Goal: Information Seeking & Learning: Learn about a topic

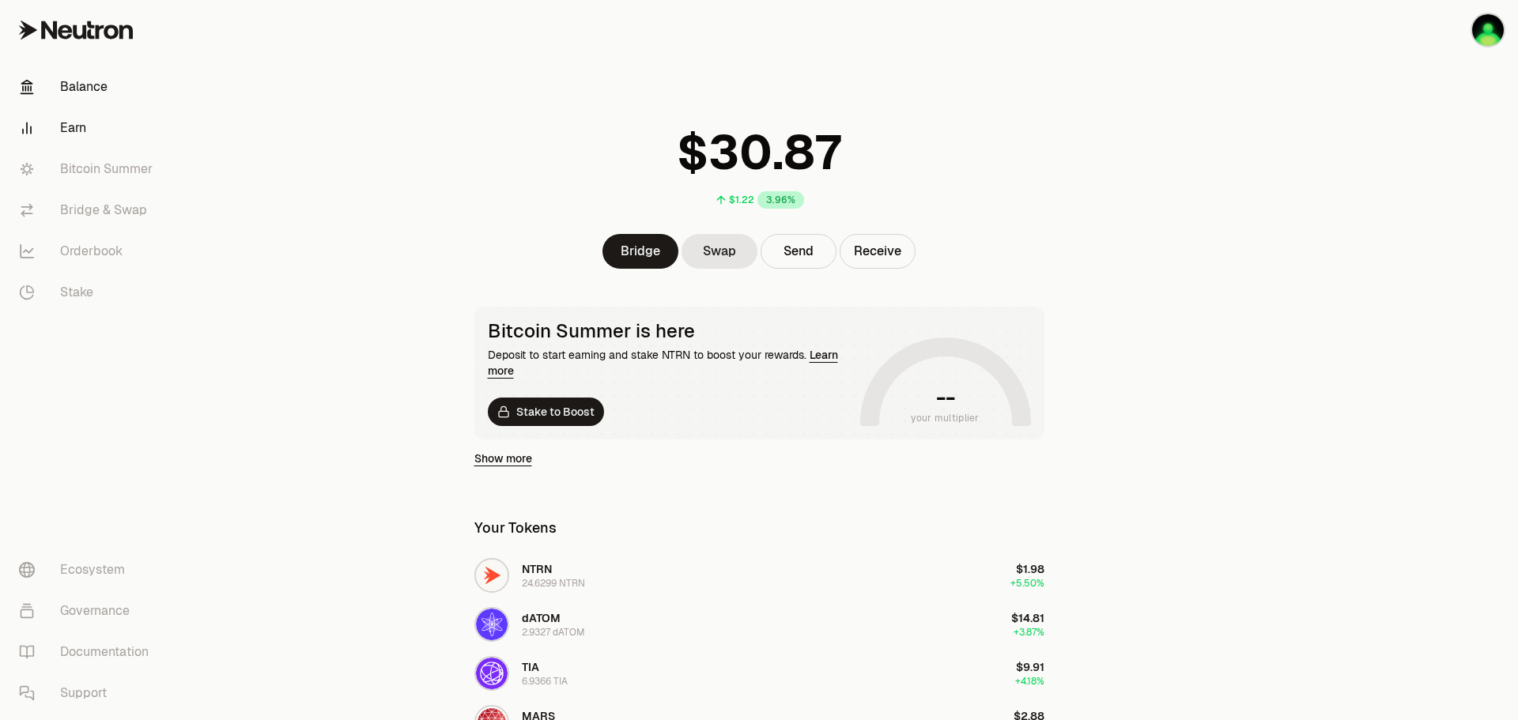
click at [75, 123] on link "Earn" at bounding box center [88, 128] width 164 height 41
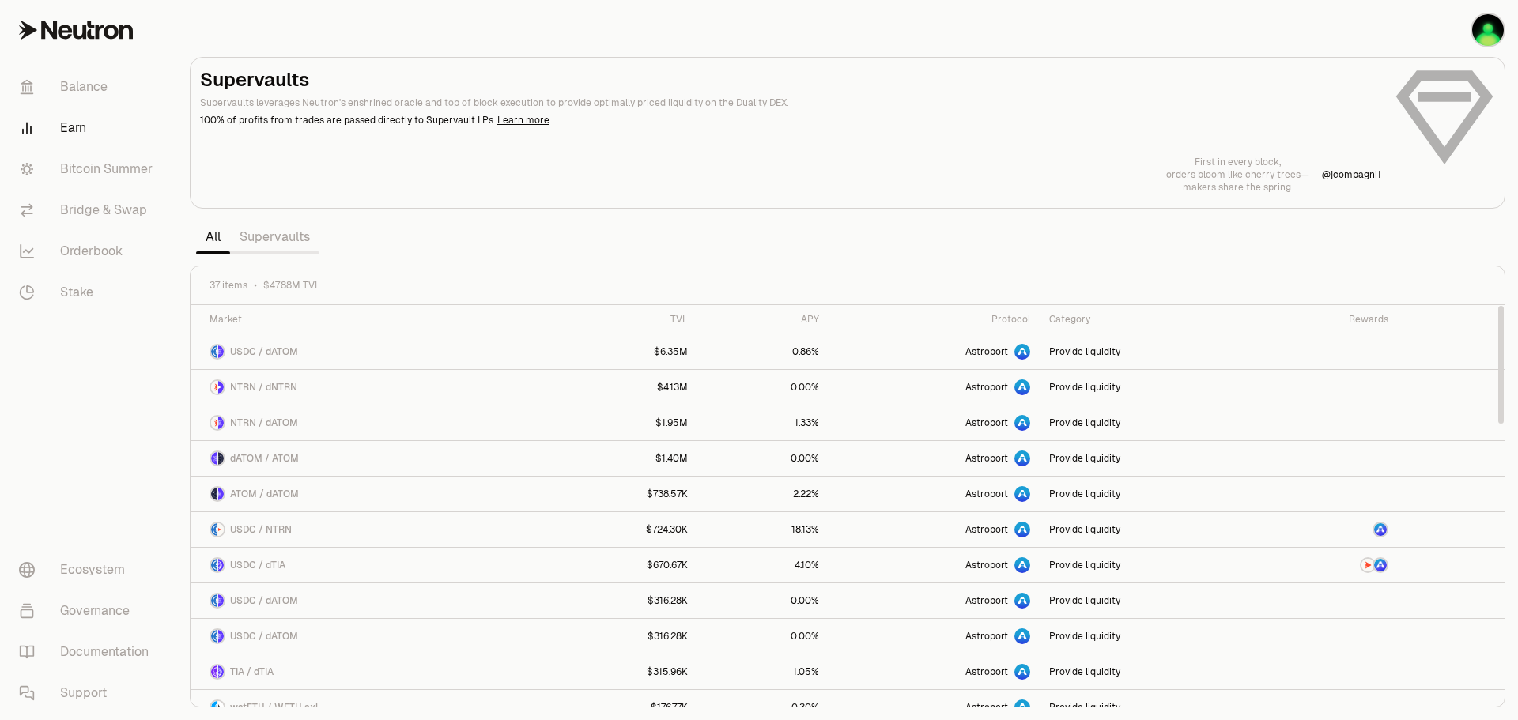
click at [298, 244] on link "Supervaults" at bounding box center [274, 237] width 89 height 32
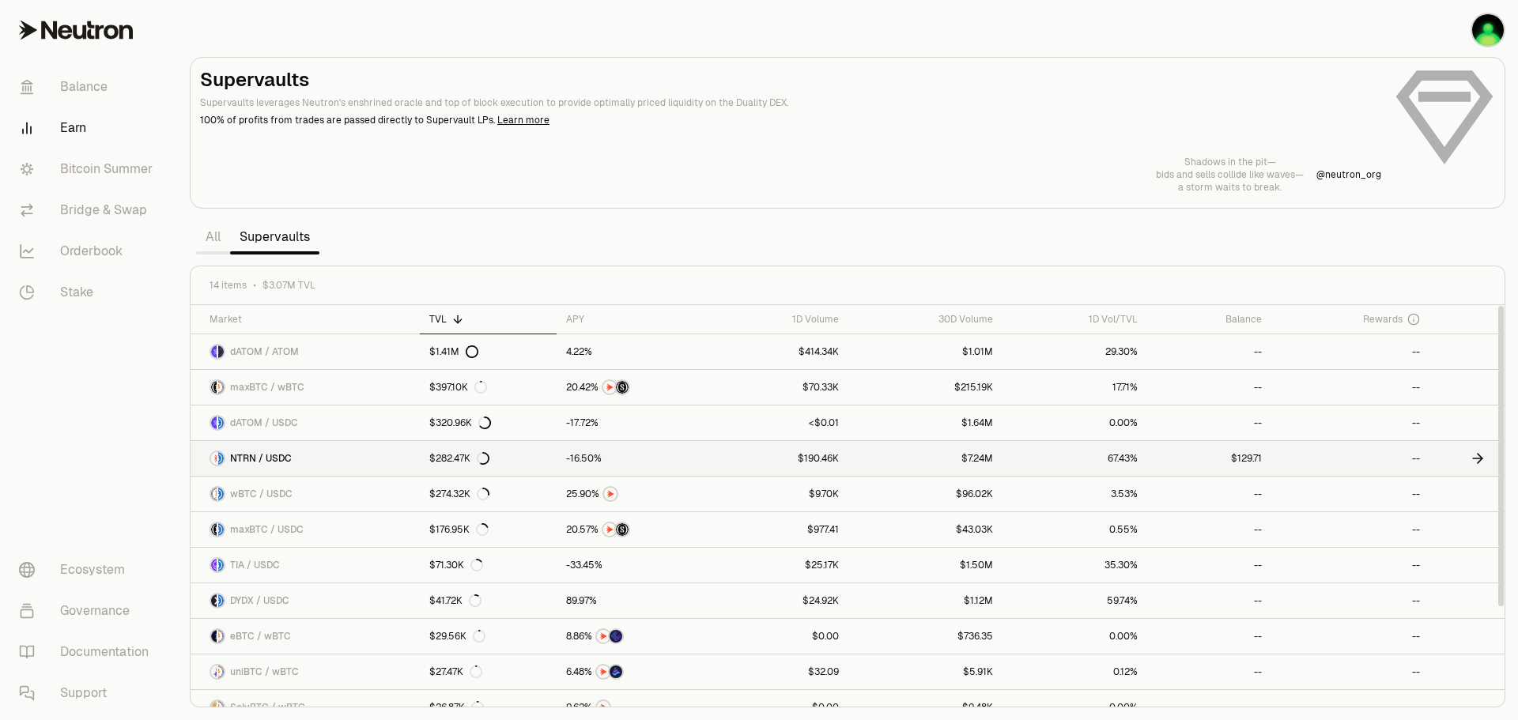
click at [285, 466] on div "NTRN / USDC" at bounding box center [251, 459] width 82 height 16
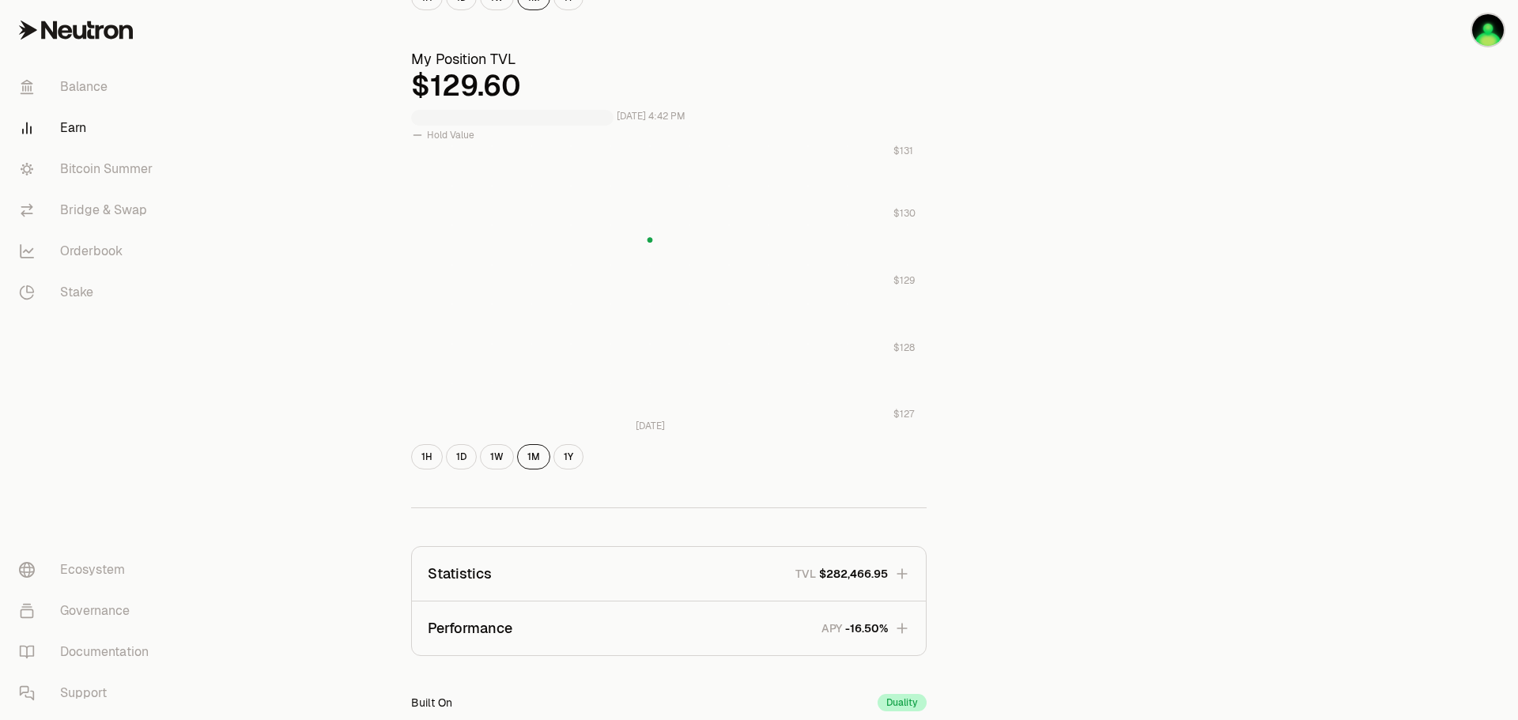
scroll to position [554, 0]
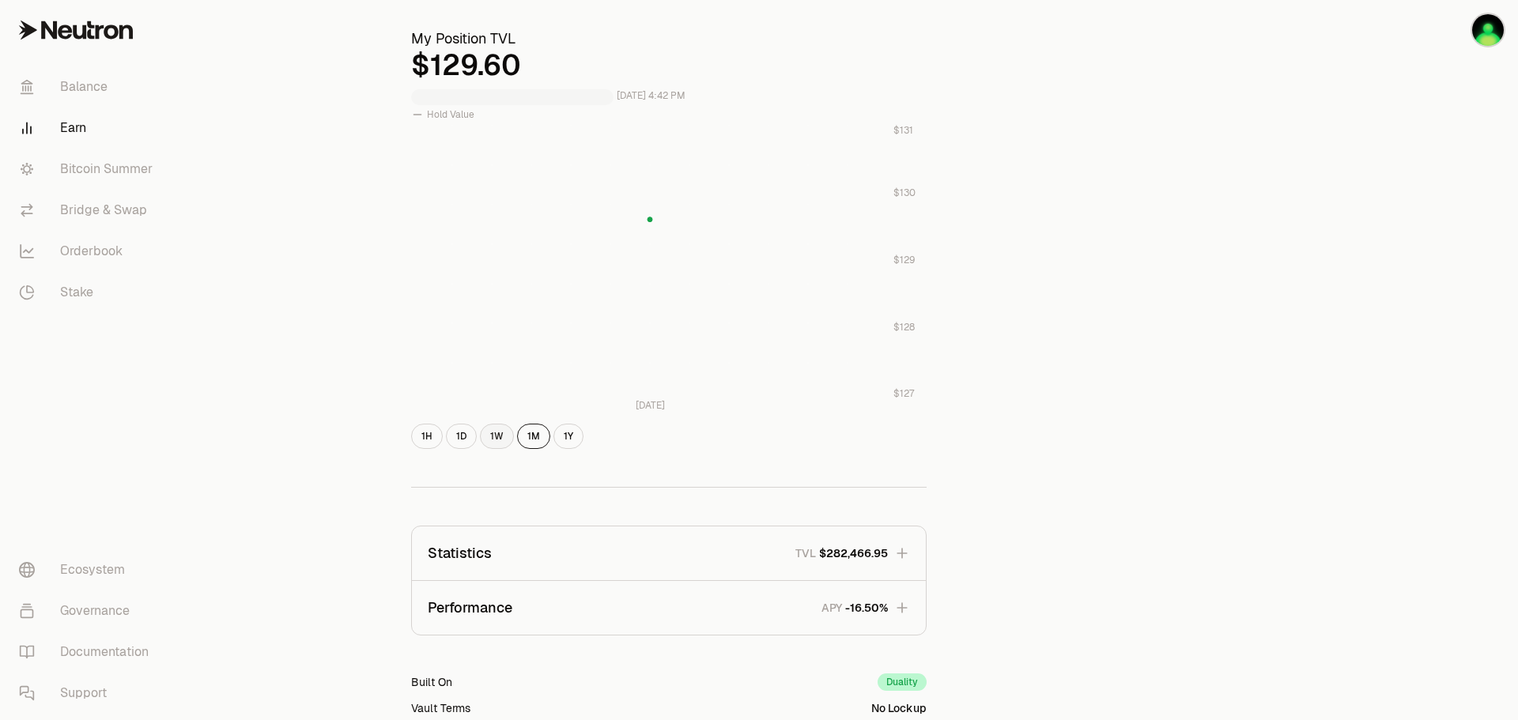
click at [497, 434] on button "1W" at bounding box center [497, 436] width 34 height 25
click at [566, 440] on button "1Y" at bounding box center [569, 436] width 30 height 25
click at [460, 436] on button "1D" at bounding box center [461, 436] width 31 height 25
click at [425, 436] on button "1H" at bounding box center [427, 436] width 32 height 25
click at [500, 446] on button "1W" at bounding box center [497, 436] width 34 height 25
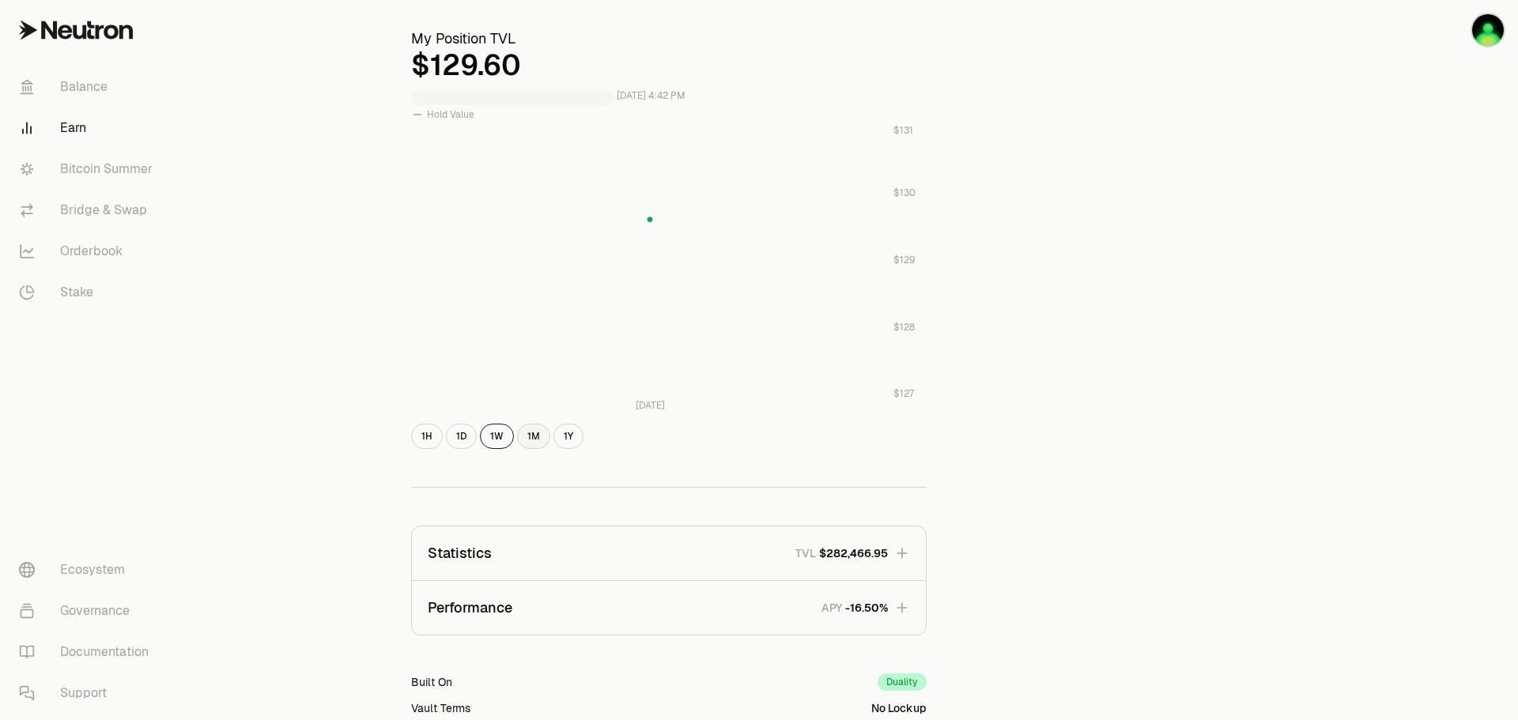
click at [530, 443] on button "1M" at bounding box center [533, 436] width 33 height 25
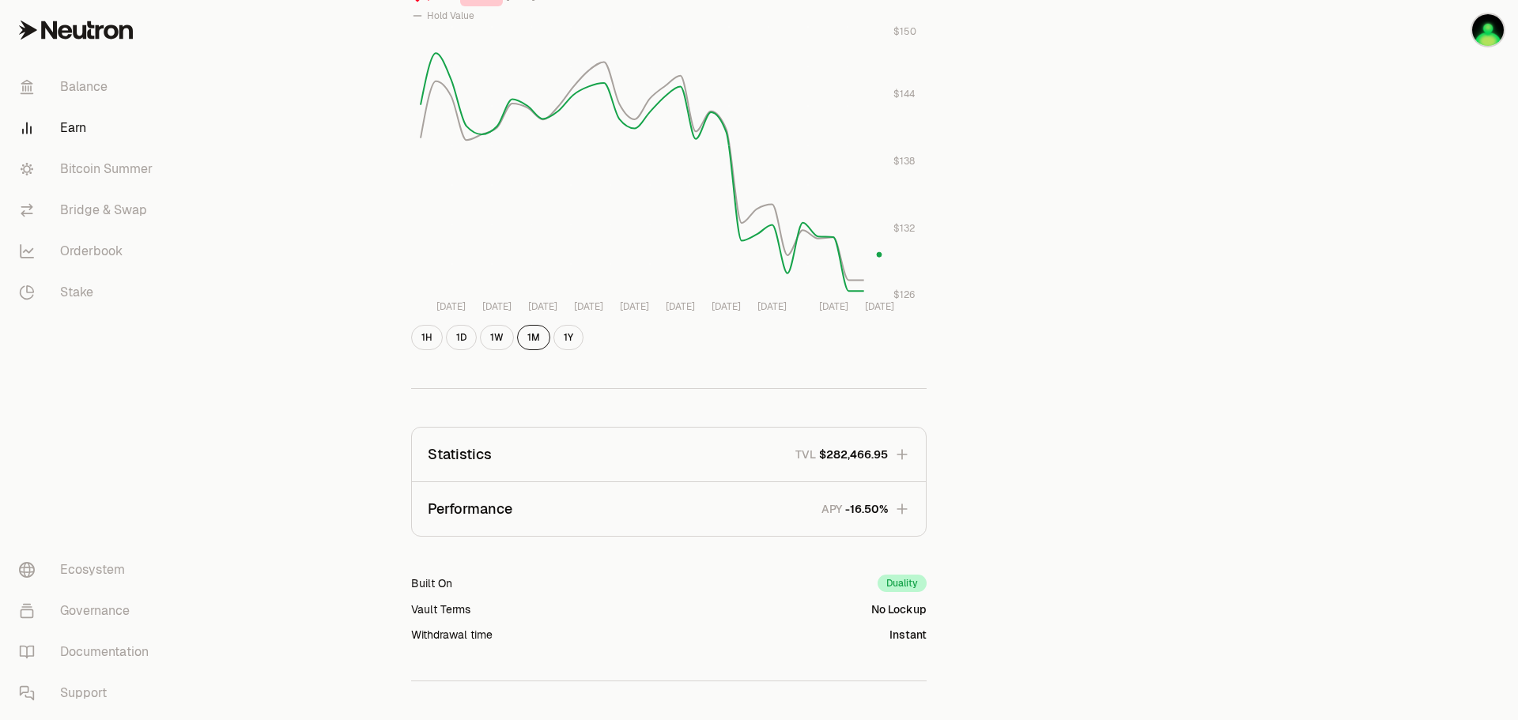
scroll to position [765, 0]
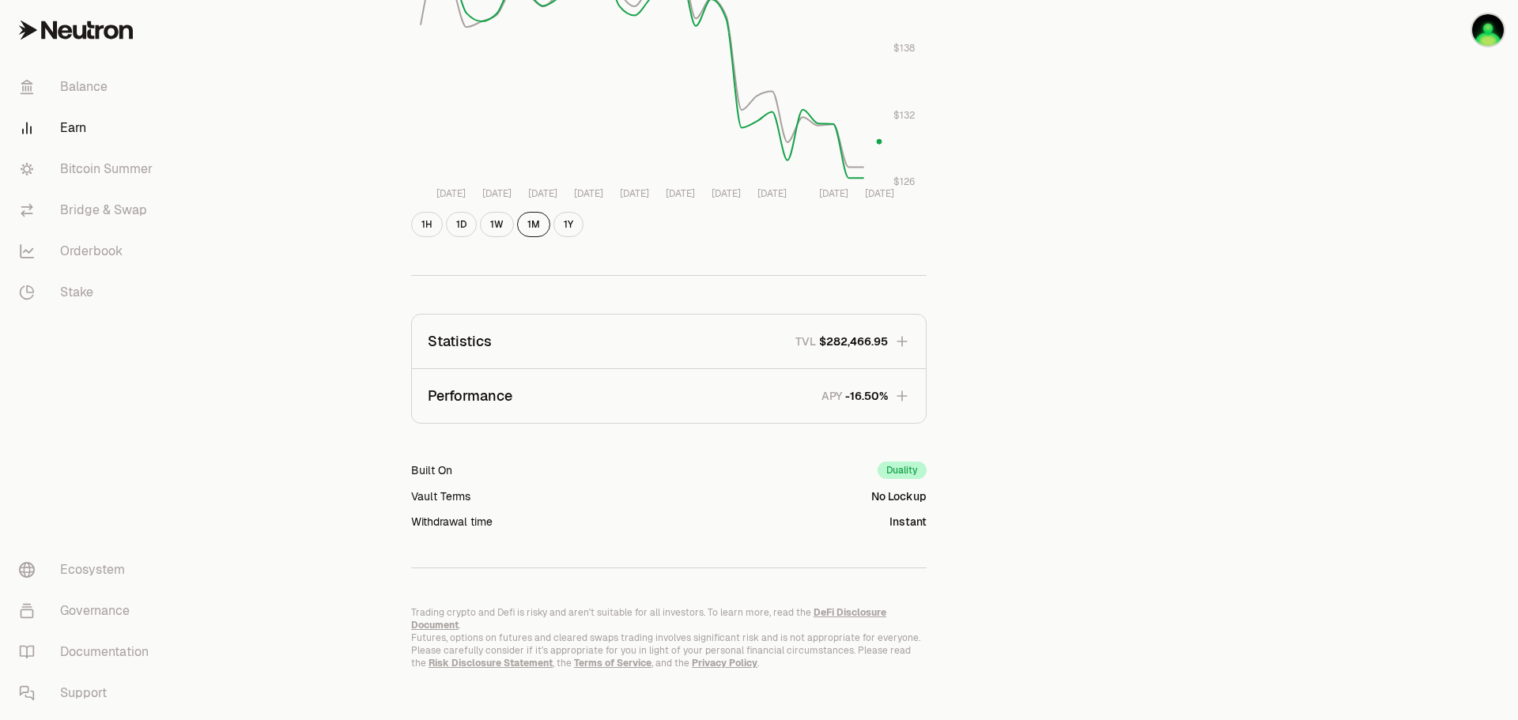
click at [904, 342] on icon "button" at bounding box center [902, 342] width 16 height 16
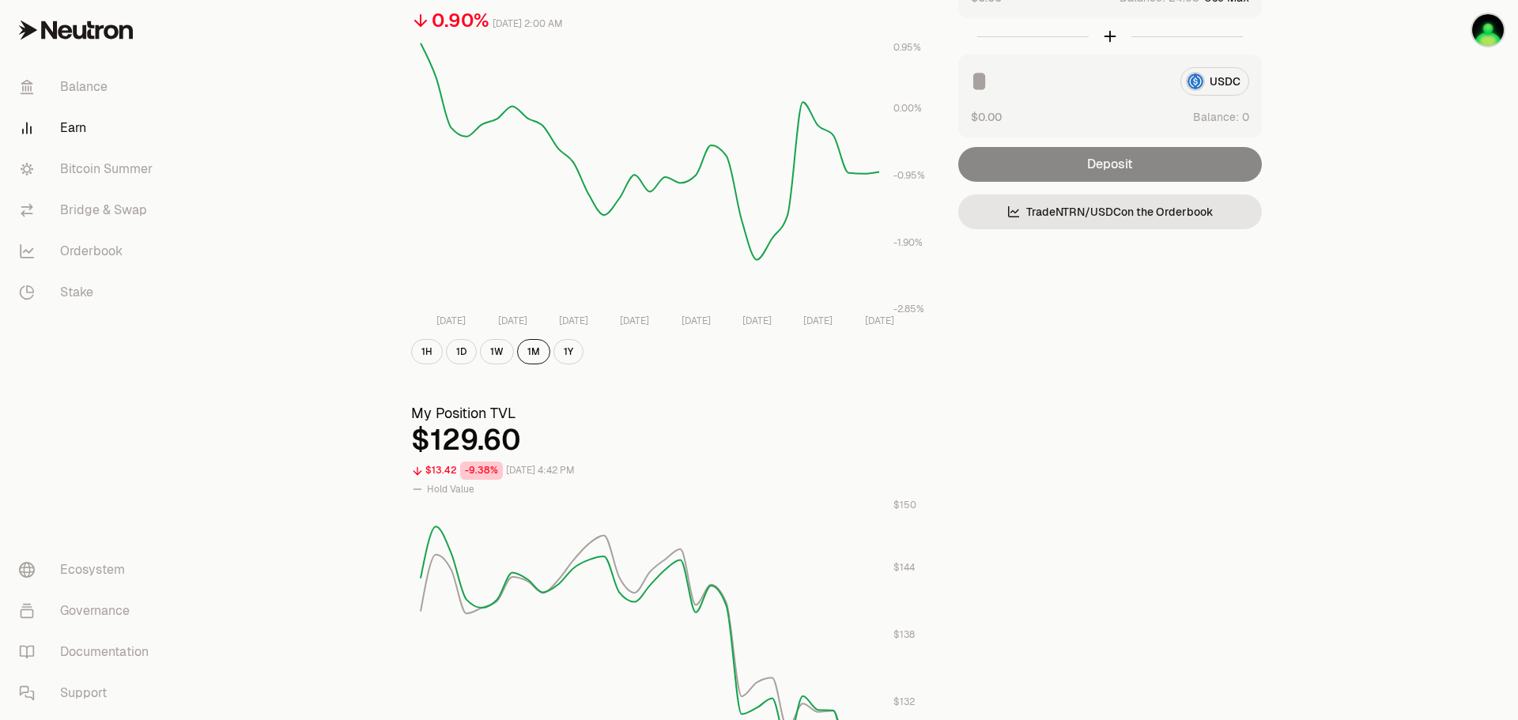
scroll to position [0, 0]
